Goal: Go to known website: Access a specific website the user already knows

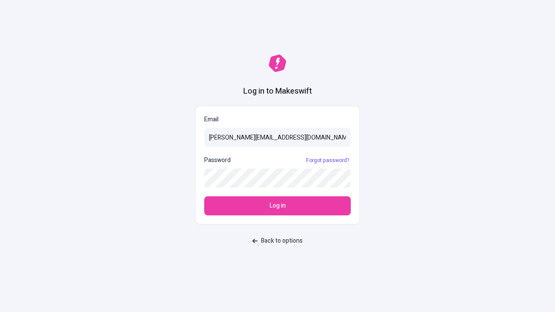
type input "sasha+test-ui@makeswift.com"
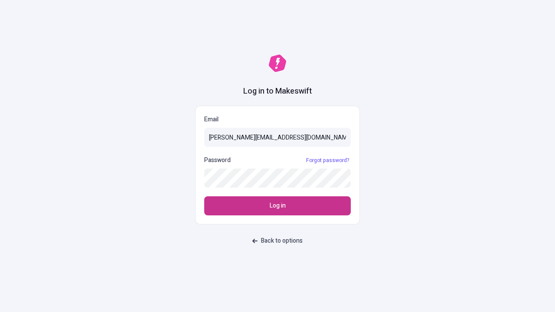
click at [277, 206] on span "Log in" at bounding box center [278, 206] width 16 height 10
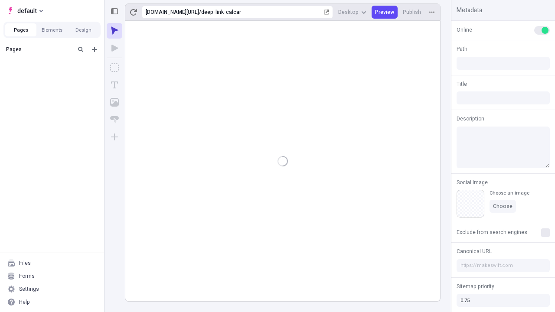
type input "/deep-link-calcar"
